Goal: Information Seeking & Learning: Check status

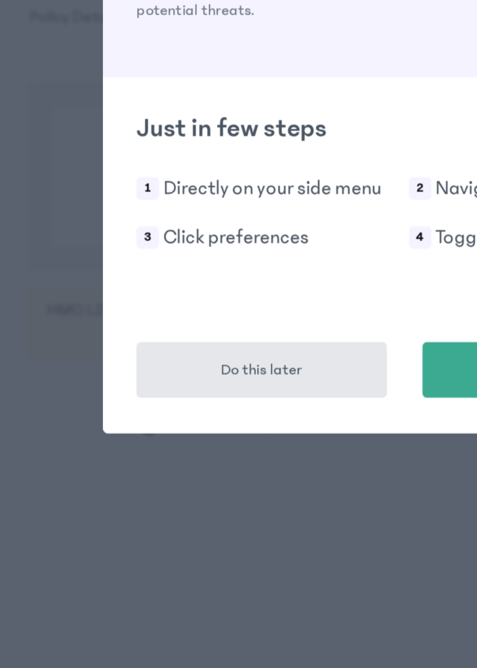
scroll to position [48, 0]
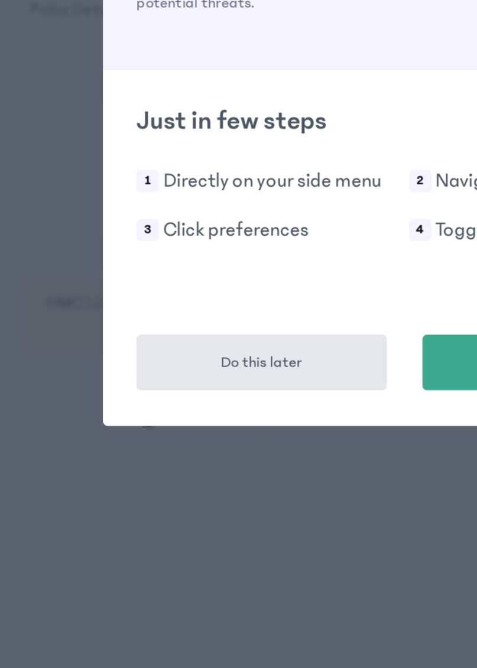
click at [200, 454] on button "Do this later" at bounding box center [162, 452] width 133 height 30
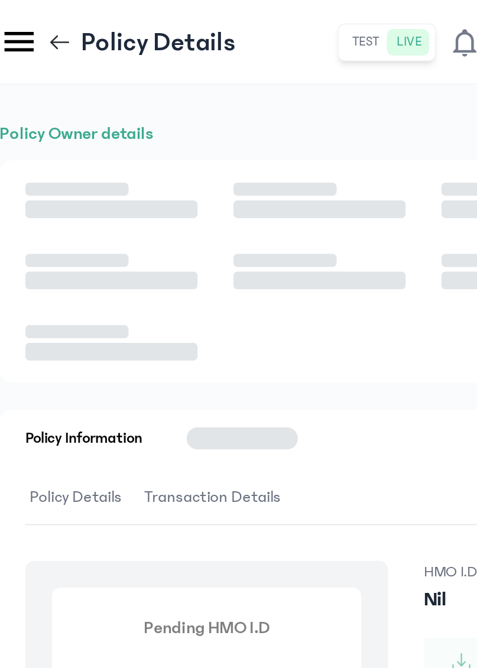
scroll to position [0, 0]
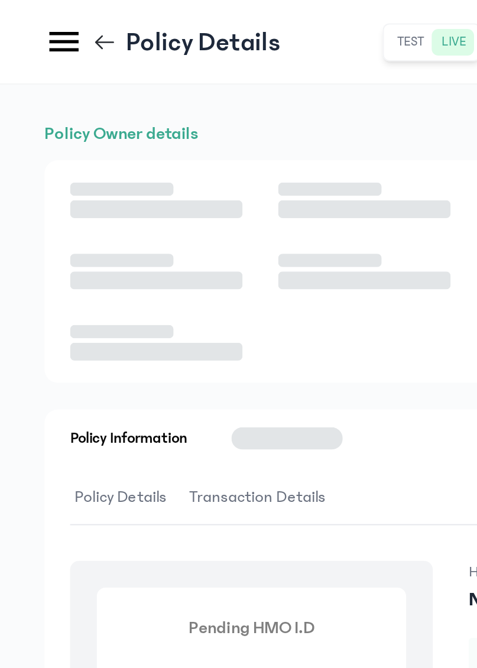
click at [34, 19] on icon at bounding box center [34, 22] width 21 height 21
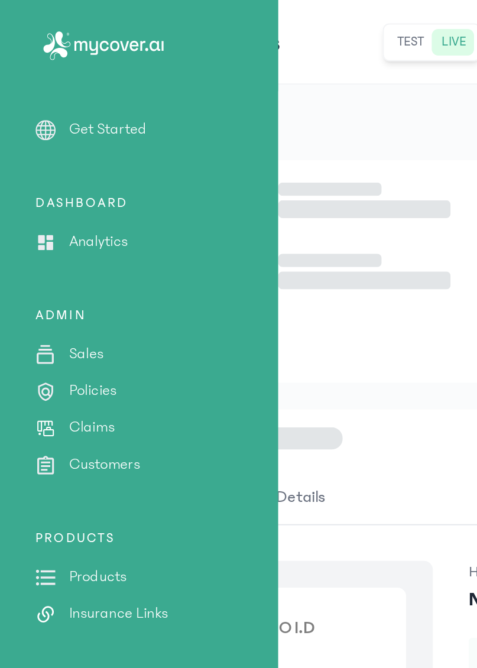
click at [51, 208] on p "Policies" at bounding box center [49, 207] width 25 height 12
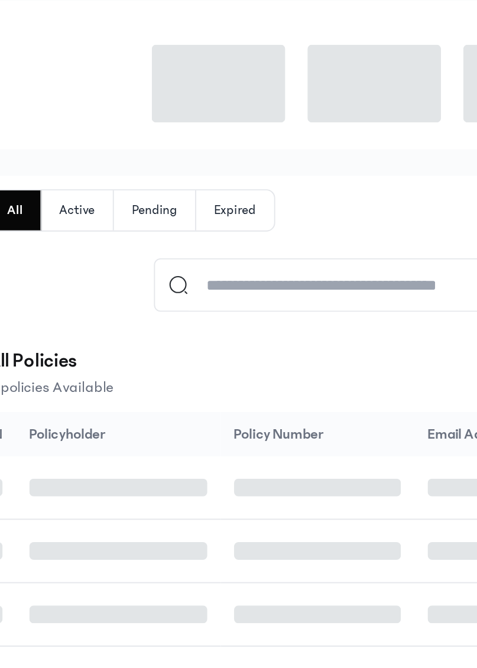
click at [123, 236] on button "Pending" at bounding box center [124, 236] width 44 height 21
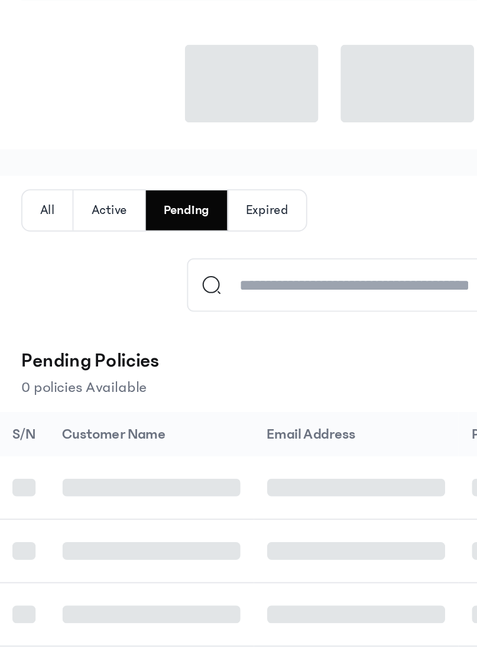
click at [50, 236] on button "All" at bounding box center [49, 236] width 27 height 21
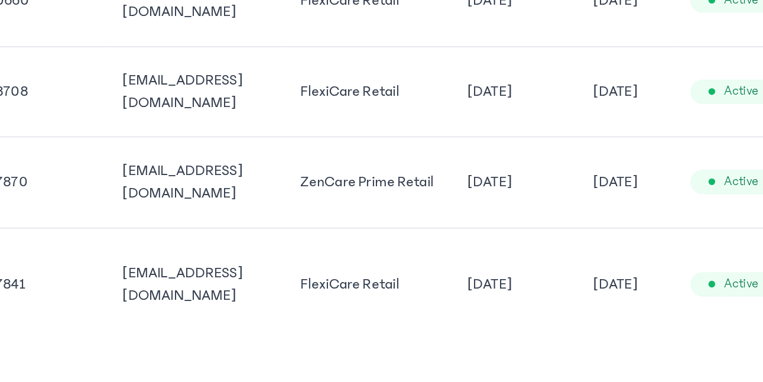
scroll to position [0, 19]
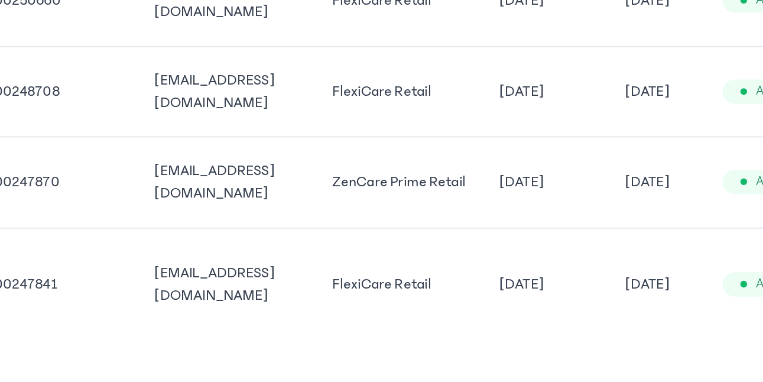
click at [476, 278] on td "[DATE]" at bounding box center [653, 254] width 52 height 48
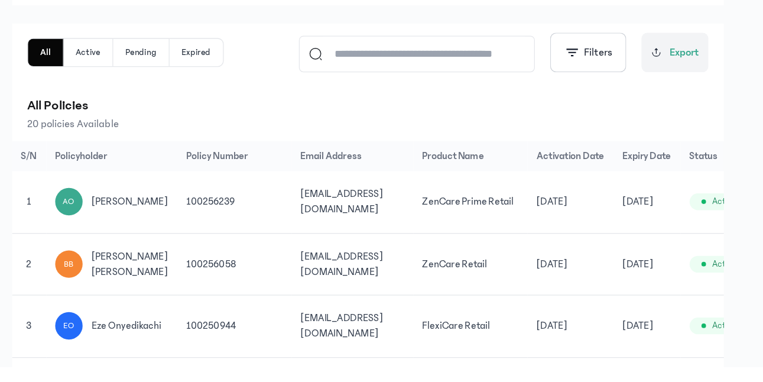
scroll to position [0, 65]
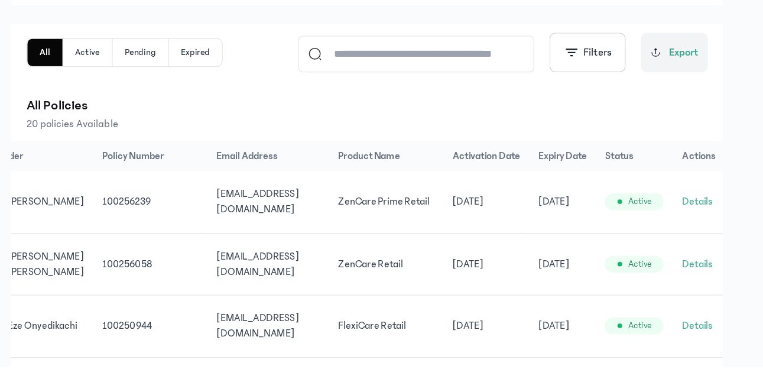
click at [476, 256] on button "Details" at bounding box center [712, 254] width 24 height 12
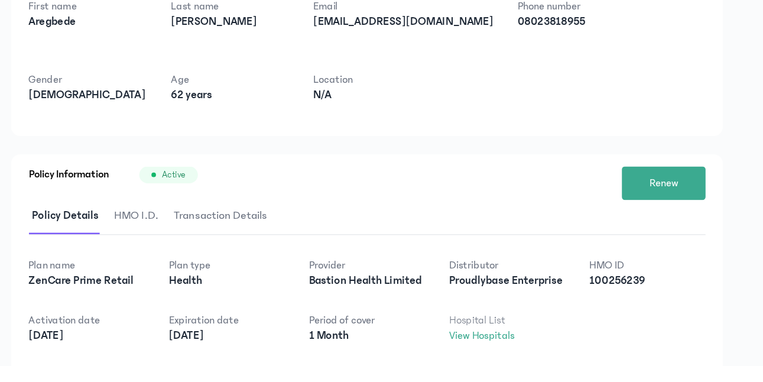
click at [270, 267] on span "HMO I.D." at bounding box center [275, 266] width 39 height 28
